Goal: Task Accomplishment & Management: Complete application form

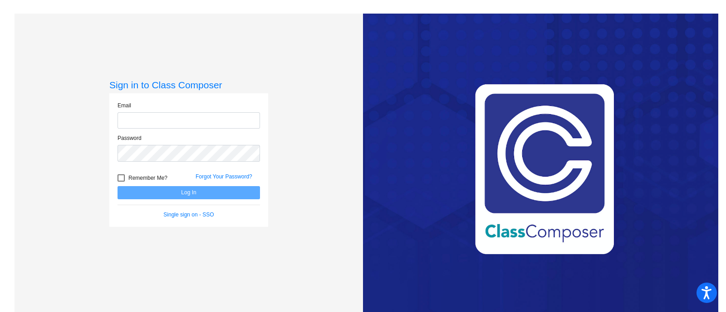
type input "[EMAIL_ADDRESS][PERSON_NAME][DOMAIN_NAME]"
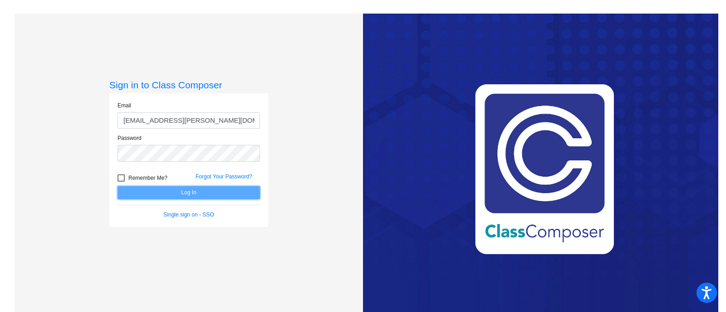
click at [234, 197] on button "Log In" at bounding box center [188, 192] width 142 height 13
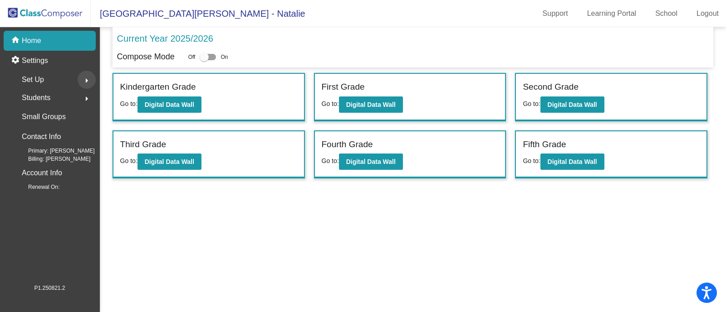
click at [86, 82] on mat-icon "arrow_right" at bounding box center [86, 80] width 11 height 11
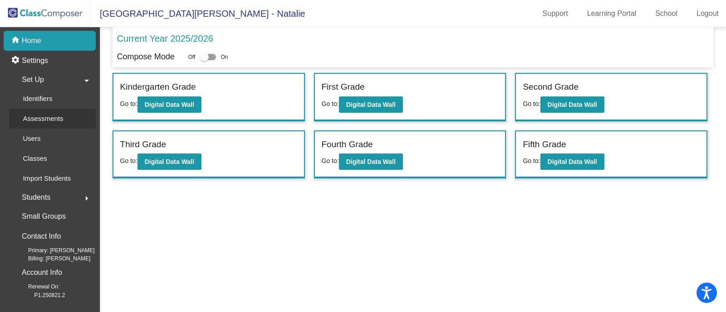
click at [53, 119] on p "Assessments" at bounding box center [43, 118] width 40 height 11
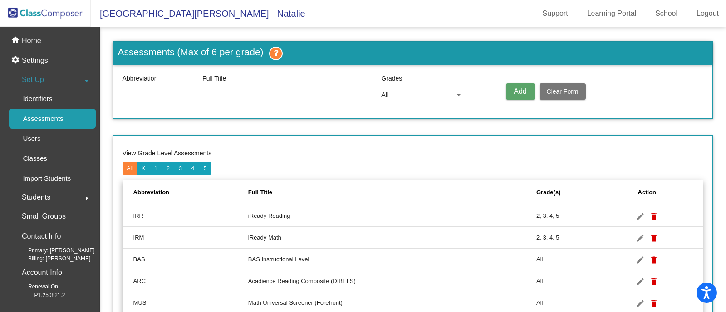
click at [163, 98] on input at bounding box center [155, 95] width 67 height 7
type input "Acc"
click at [258, 93] on input at bounding box center [284, 95] width 165 height 7
type input "BAS Accuracy"
click at [458, 98] on div at bounding box center [458, 95] width 8 height 7
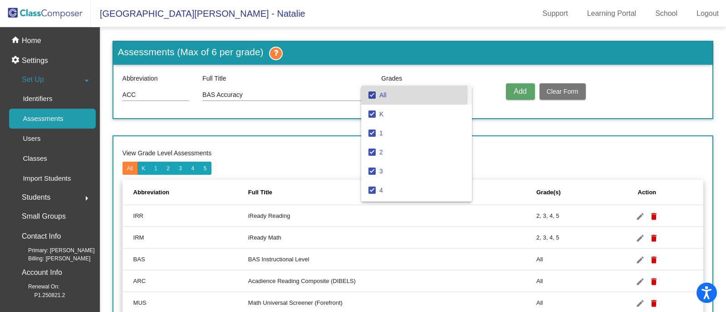
click at [372, 95] on mat-pseudo-checkbox at bounding box center [371, 95] width 7 height 7
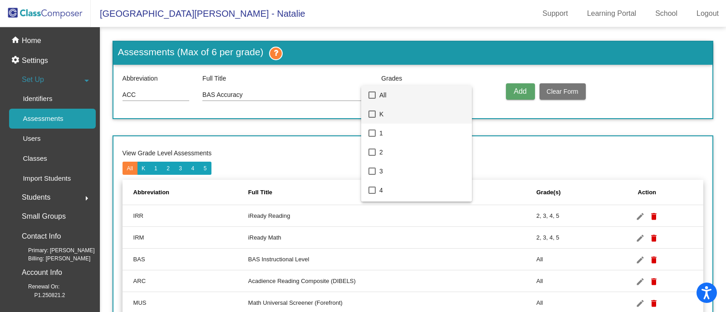
click at [372, 113] on mat-pseudo-checkbox at bounding box center [371, 114] width 7 height 7
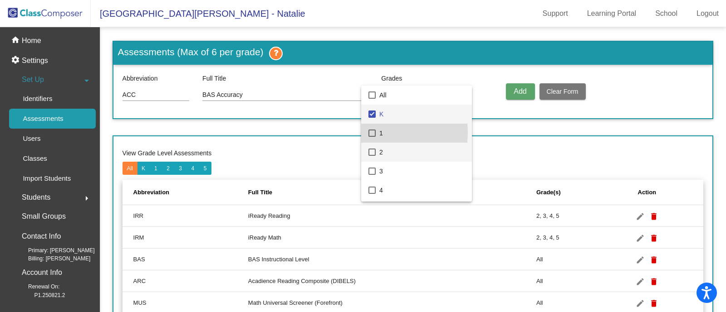
drag, startPoint x: 374, startPoint y: 132, endPoint x: 381, endPoint y: 146, distance: 15.4
click at [374, 132] on mat-pseudo-checkbox at bounding box center [371, 133] width 7 height 7
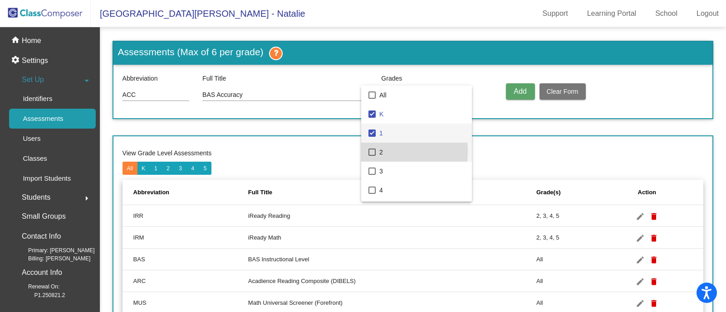
click at [371, 151] on mat-pseudo-checkbox at bounding box center [371, 152] width 7 height 7
click at [516, 89] on div at bounding box center [363, 156] width 726 height 312
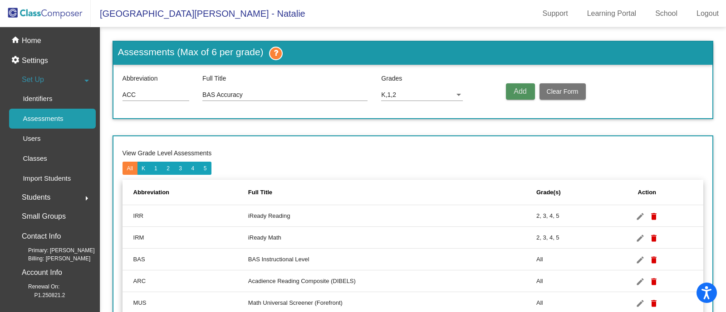
click at [518, 96] on button "Add" at bounding box center [520, 91] width 29 height 16
type input "ACC"
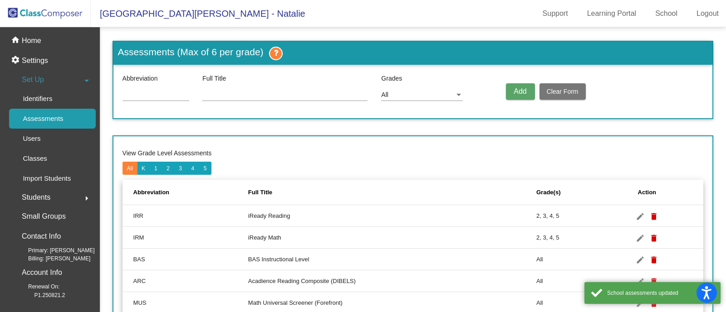
click at [147, 97] on input at bounding box center [155, 95] width 67 height 7
type input "a"
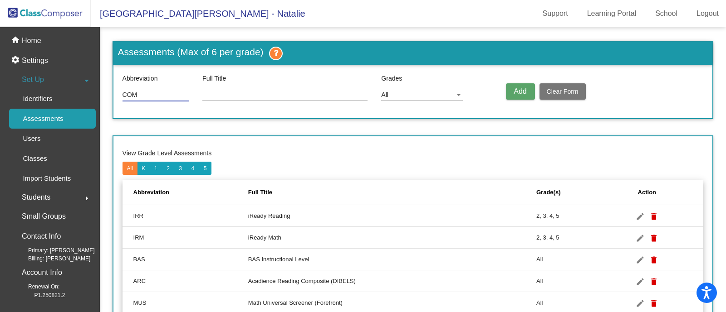
type input "Com"
type input "BAS Comprehension"
click at [458, 96] on div at bounding box center [458, 95] width 8 height 7
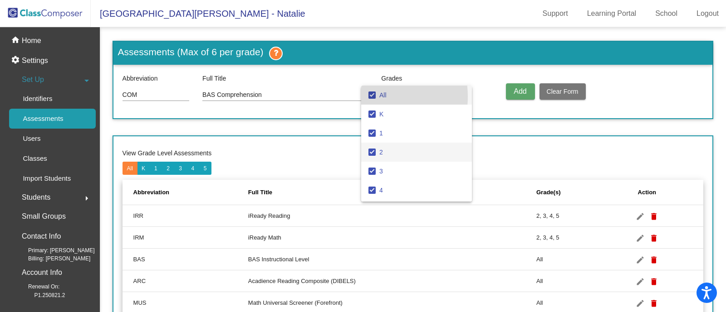
click at [372, 97] on mat-pseudo-checkbox at bounding box center [371, 95] width 7 height 7
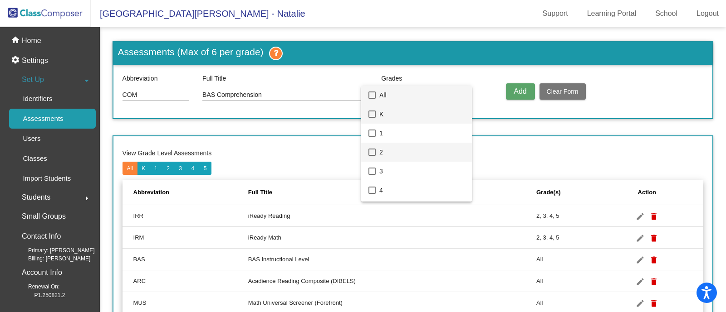
click at [372, 109] on mat-option "K" at bounding box center [416, 114] width 111 height 19
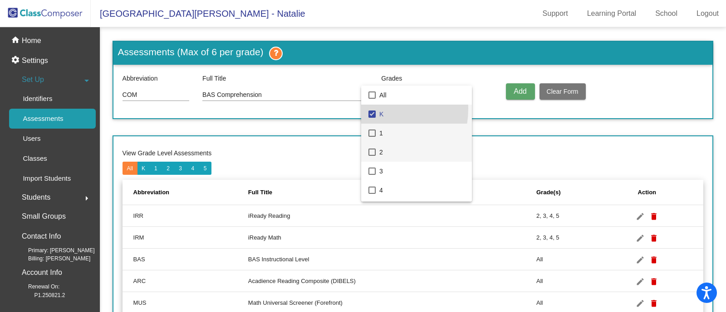
click at [371, 135] on mat-pseudo-checkbox at bounding box center [371, 133] width 7 height 7
click at [370, 154] on mat-pseudo-checkbox at bounding box center [371, 152] width 7 height 7
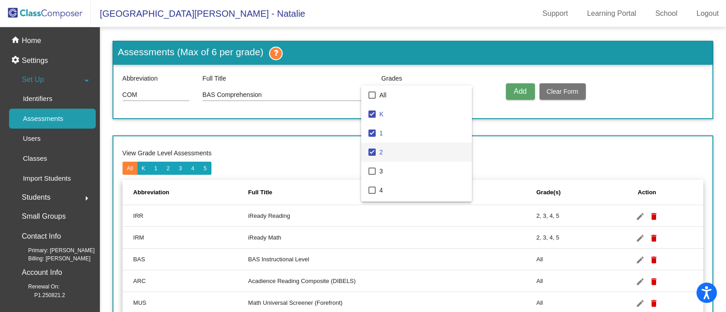
click at [517, 91] on div at bounding box center [363, 156] width 726 height 312
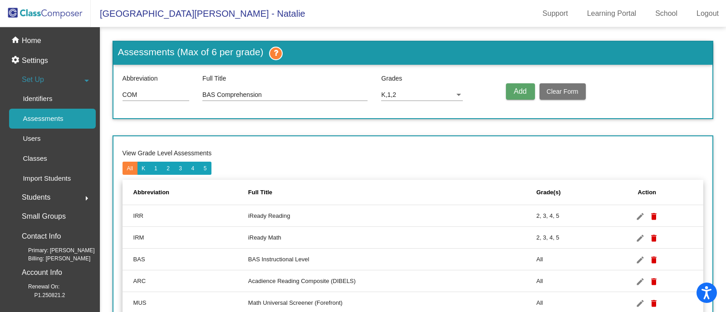
click at [517, 91] on span "Add" at bounding box center [519, 92] width 13 height 8
click at [519, 92] on span "Add" at bounding box center [519, 92] width 13 height 8
click at [459, 94] on div at bounding box center [458, 95] width 8 height 7
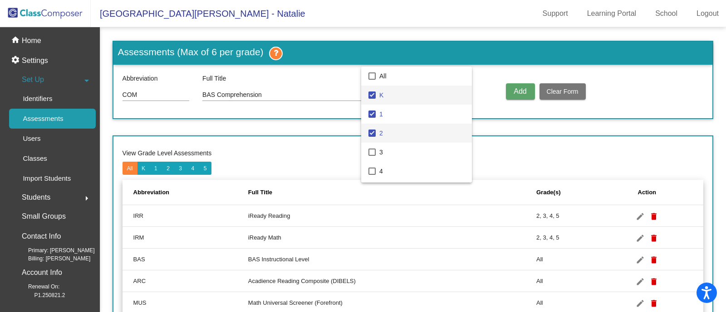
click at [370, 136] on mat-pseudo-checkbox at bounding box center [371, 133] width 7 height 7
click at [514, 92] on div at bounding box center [363, 156] width 726 height 312
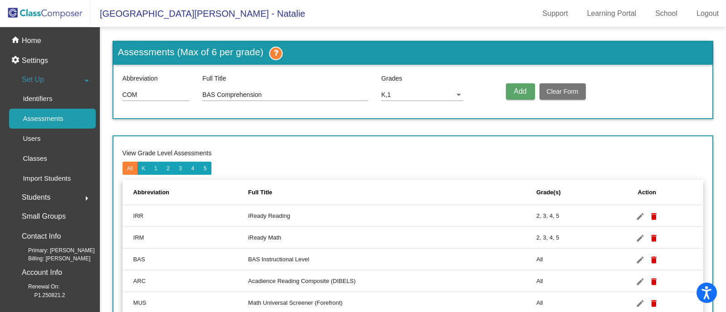
click at [514, 92] on span "Add" at bounding box center [519, 92] width 13 height 8
type input "COM"
